Goal: Task Accomplishment & Management: Complete application form

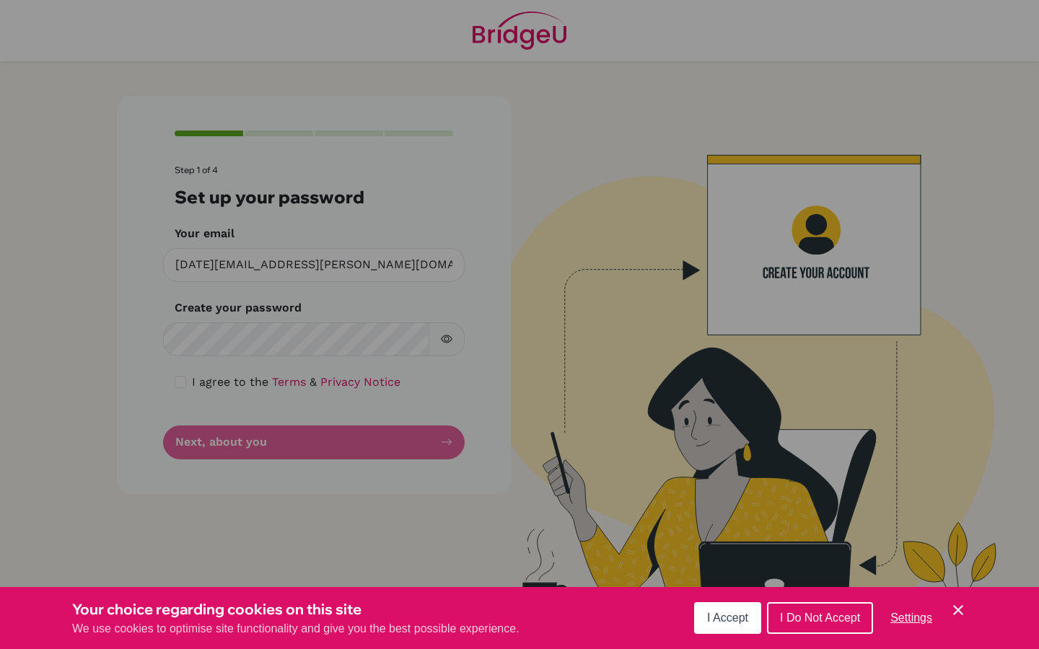
click at [253, 340] on div "Cookie Preferences" at bounding box center [519, 324] width 1039 height 649
click at [699, 620] on button "I Accept" at bounding box center [727, 618] width 67 height 32
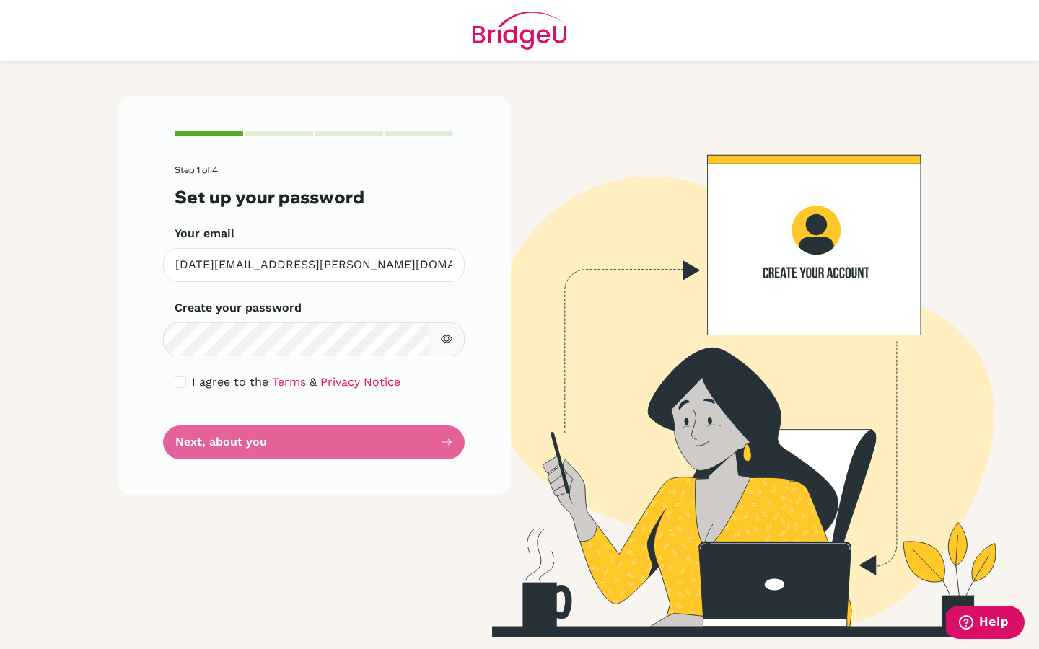
drag, startPoint x: 460, startPoint y: 539, endPoint x: 441, endPoint y: 484, distance: 58.2
click at [449, 498] on div "Step 1 of 4 Set up your password Your email [DATE][EMAIL_ADDRESS][PERSON_NAME][…" at bounding box center [313, 367] width 411 height 542
click at [354, 437] on form "Step 1 of 4 Set up your password Your email [DATE][EMAIL_ADDRESS][PERSON_NAME][…" at bounding box center [314, 312] width 278 height 294
click at [379, 441] on form "Step 1 of 4 Set up your password Your email [DATE][EMAIL_ADDRESS][PERSON_NAME][…" at bounding box center [314, 312] width 278 height 294
click at [426, 441] on form "Step 1 of 4 Set up your password Your email [DATE][EMAIL_ADDRESS][PERSON_NAME][…" at bounding box center [314, 312] width 278 height 294
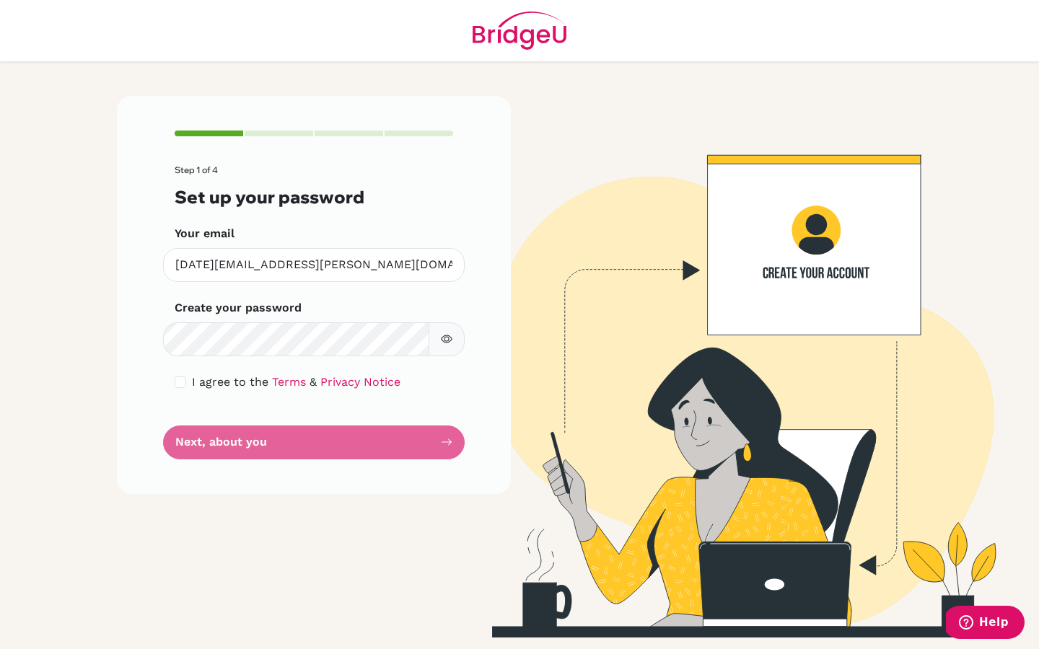
click at [203, 407] on form "Step 1 of 4 Set up your password Your email [DATE][EMAIL_ADDRESS][PERSON_NAME][…" at bounding box center [314, 312] width 278 height 294
click at [227, 442] on form "Step 1 of 4 Set up your password Your email [DATE][EMAIL_ADDRESS][PERSON_NAME][…" at bounding box center [314, 312] width 278 height 294
click at [182, 374] on div "I agree to the Terms & Privacy Notice" at bounding box center [314, 382] width 278 height 17
click at [180, 378] on input "checkbox" at bounding box center [181, 382] width 12 height 12
checkbox input "true"
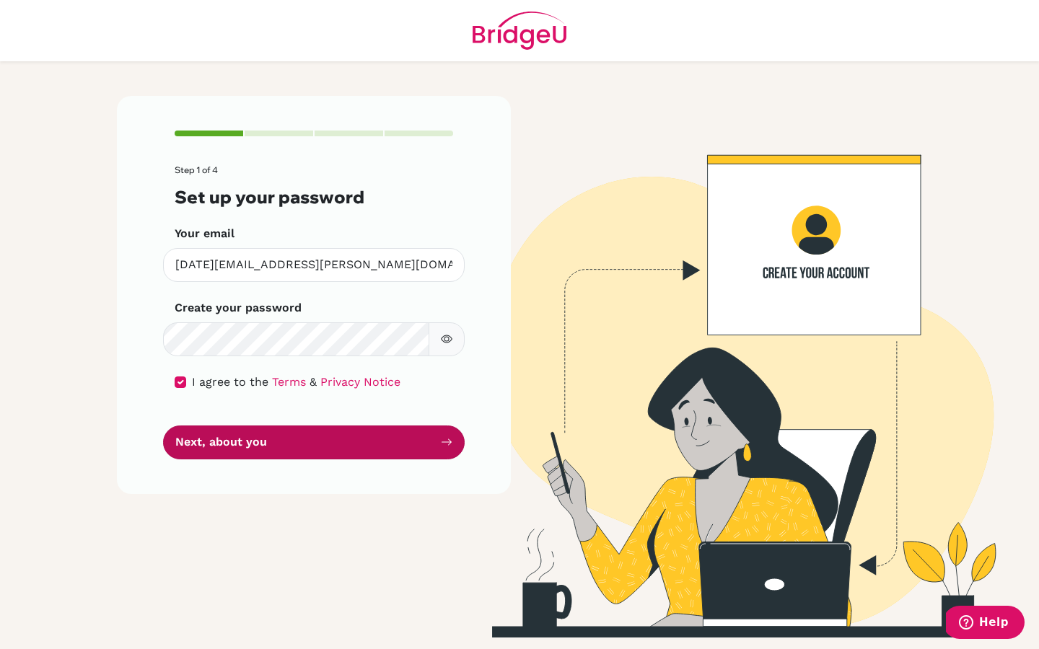
click at [223, 449] on button "Next, about you" at bounding box center [313, 443] width 301 height 34
